Goal: Entertainment & Leisure: Browse casually

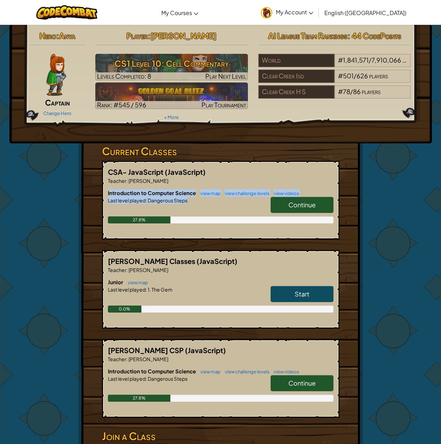
drag, startPoint x: 195, startPoint y: 200, endPoint x: 110, endPoint y: 191, distance: 85.4
click at [110, 191] on div "Introduction to Computer Science view map view challenge levels view videos Con…" at bounding box center [221, 211] width 226 height 45
click at [305, 205] on span "Continue" at bounding box center [302, 204] width 27 height 8
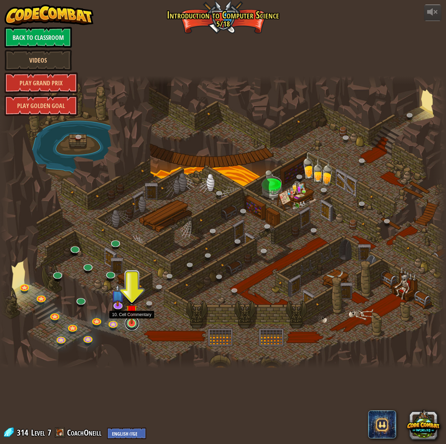
click at [132, 324] on link at bounding box center [132, 323] width 14 height 14
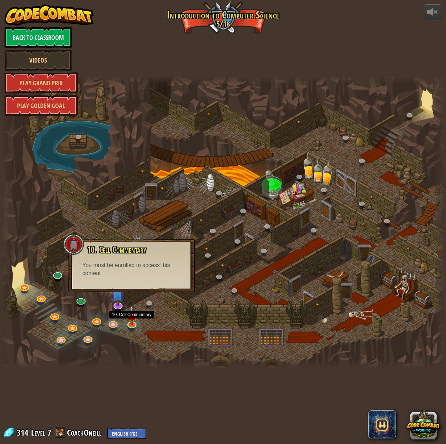
click at [203, 368] on div "powered by Back to Classroom Videos Play Grand Prix Play Golden Goal 25. Kithga…" at bounding box center [223, 222] width 446 height 444
click at [127, 271] on div "You must be enrolled to access this content" at bounding box center [131, 269] width 98 height 16
click at [137, 175] on div at bounding box center [223, 222] width 446 height 292
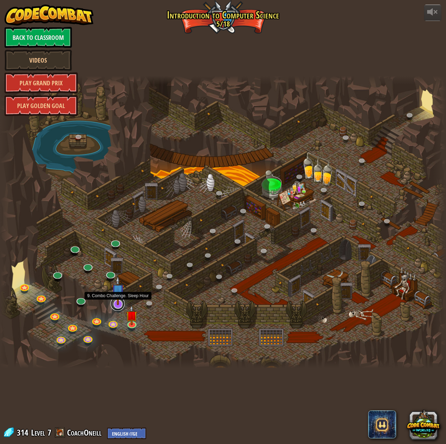
click at [118, 307] on link at bounding box center [118, 304] width 14 height 14
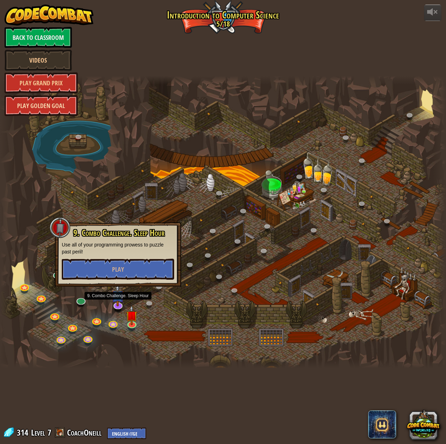
click at [52, 106] on link "Play Golden Goal" at bounding box center [41, 105] width 73 height 21
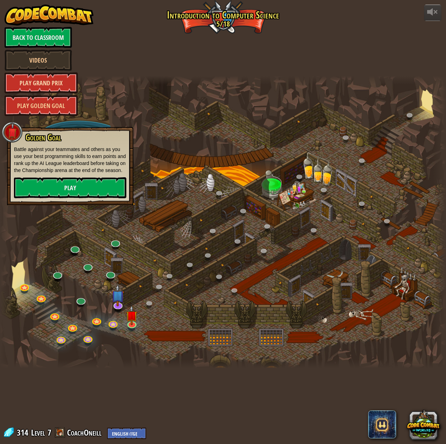
click at [53, 90] on link "Play Grand Prix" at bounding box center [41, 82] width 73 height 21
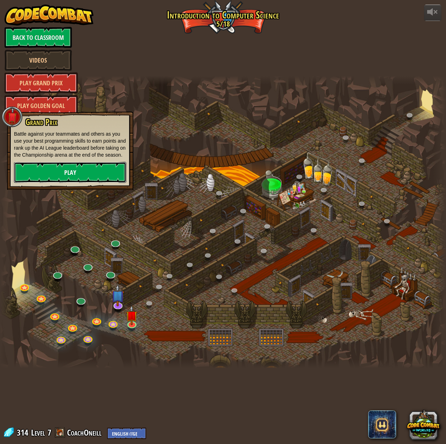
click at [56, 172] on link "Play" at bounding box center [70, 172] width 112 height 21
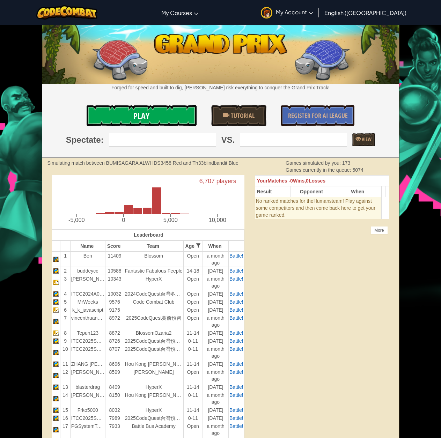
click at [128, 120] on link "Play" at bounding box center [142, 115] width 110 height 21
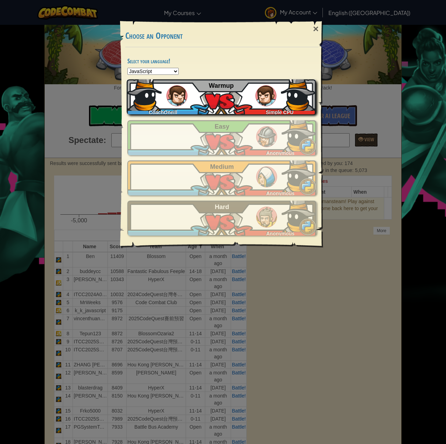
click at [194, 98] on div "CoachOneill Simple CPU Warmup" at bounding box center [221, 96] width 189 height 35
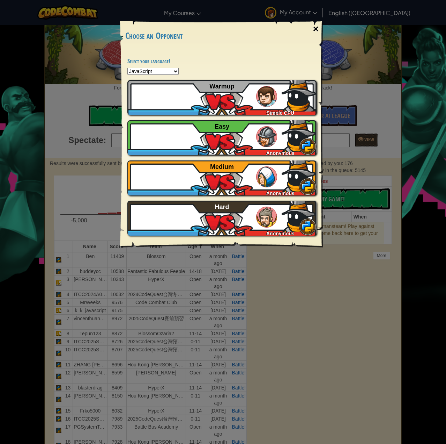
click at [316, 27] on div "×" at bounding box center [316, 29] width 16 height 20
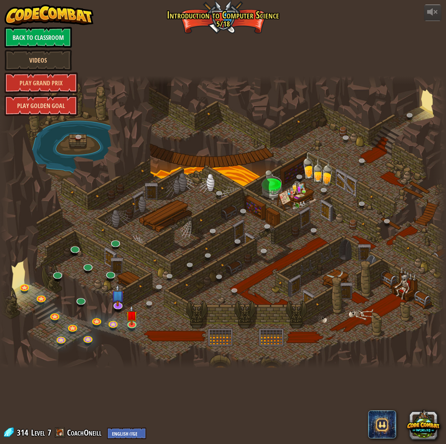
click at [40, 108] on link "Play Golden Goal" at bounding box center [41, 105] width 73 height 21
